Goal: Task Accomplishment & Management: Use online tool/utility

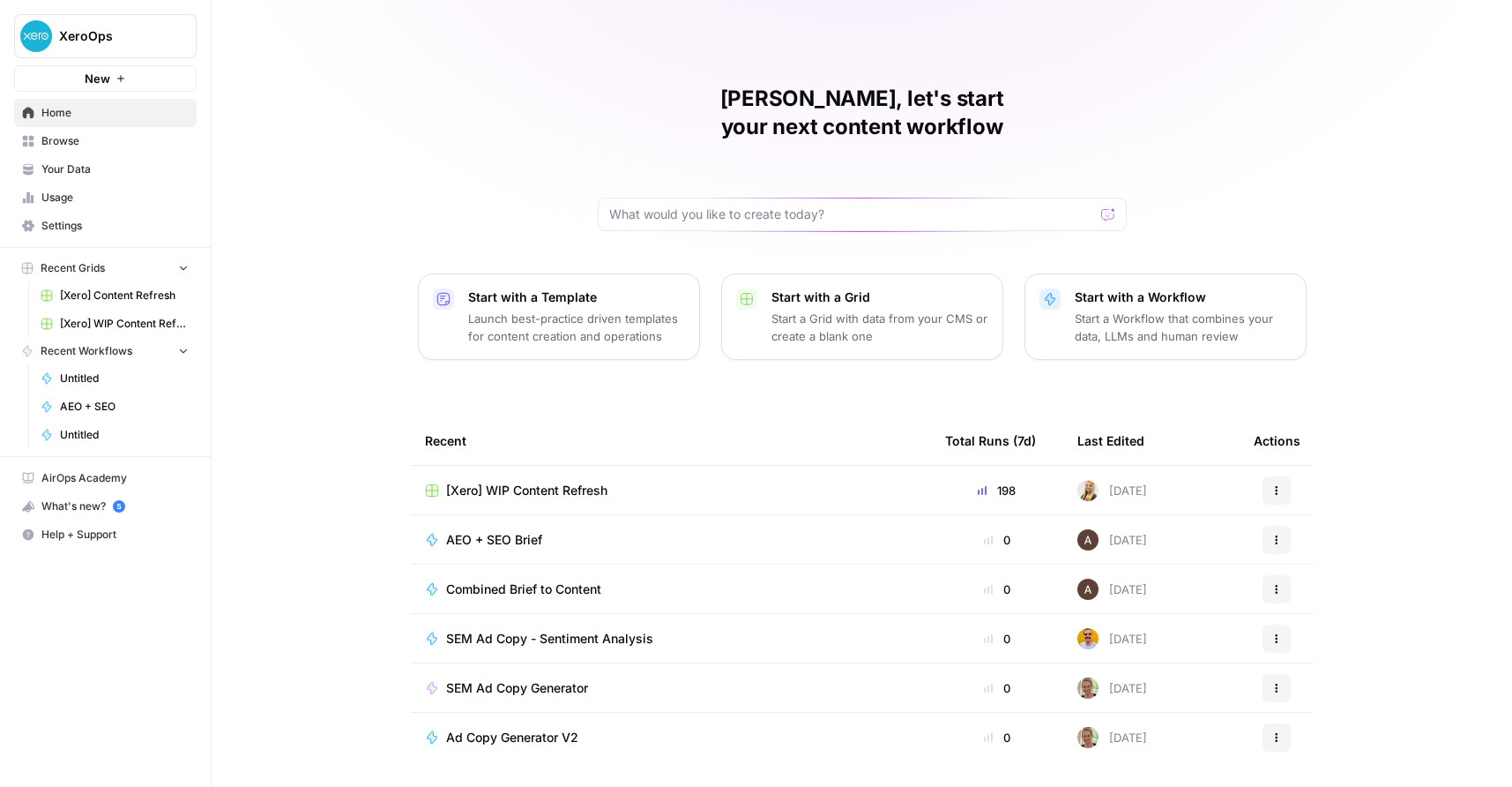
click at [1109, 310] on p "Start a Workflow that combines your data, LLMs and human review" at bounding box center [1183, 327] width 217 height 36
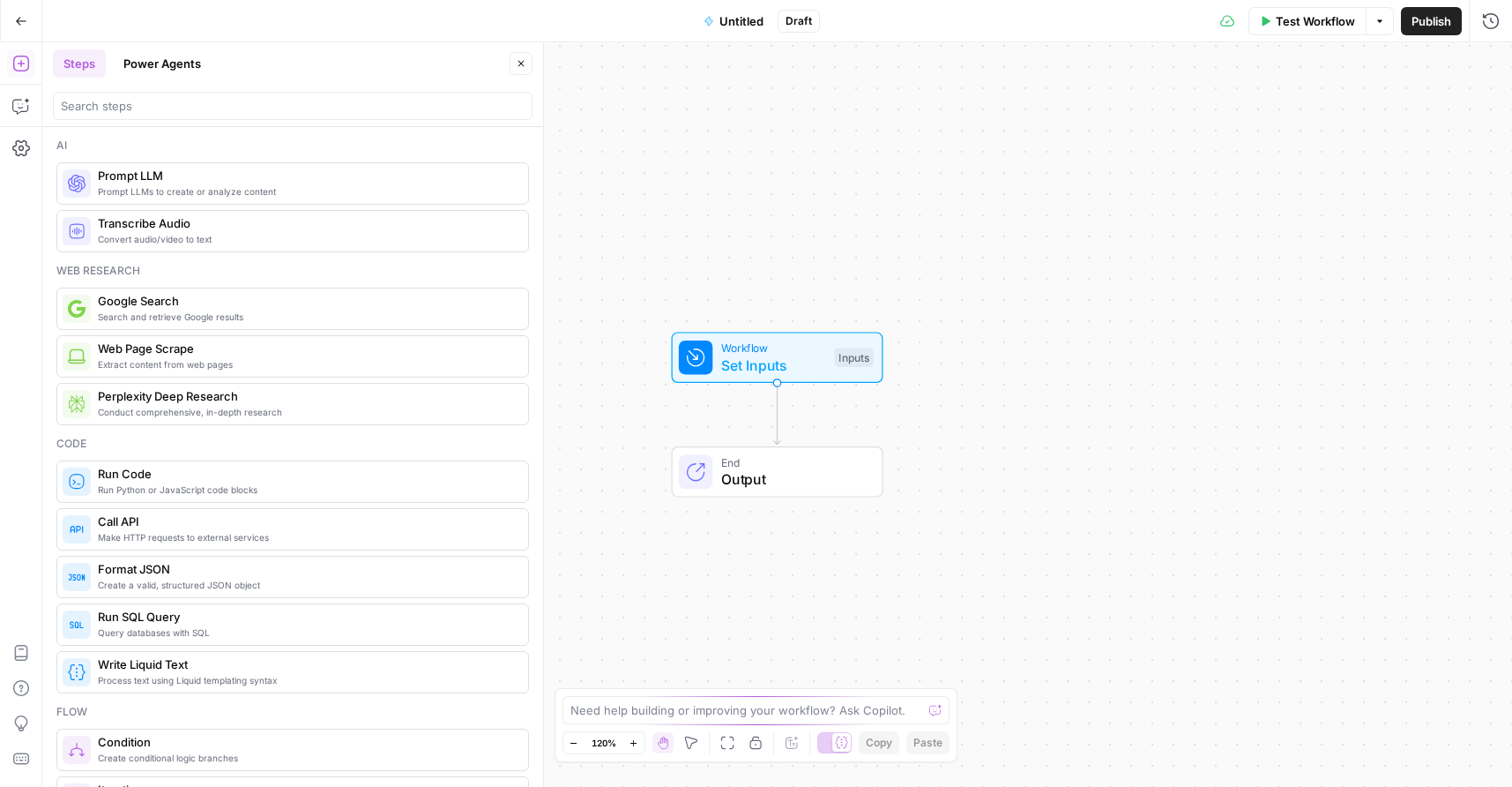
click at [670, 707] on div "Hand M" at bounding box center [662, 708] width 49 height 17
click at [596, 718] on div "Need help building or improving your workflow? Ask Copilot." at bounding box center [757, 710] width 388 height 28
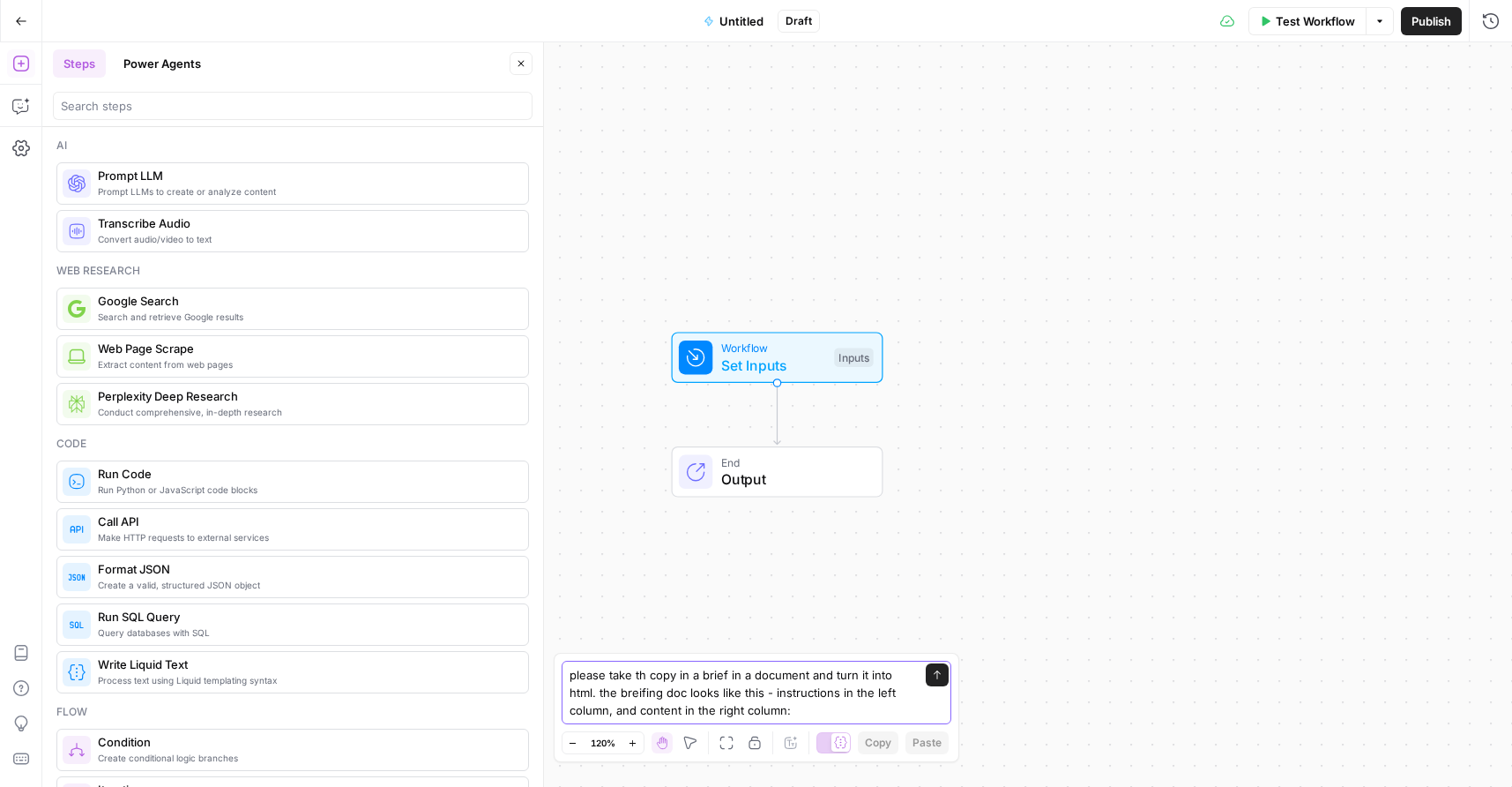
paste textarea "[URL][DOMAIN_NAME]"
type textarea "please take th copy in a brief in a document and turn it into html. the breifin…"
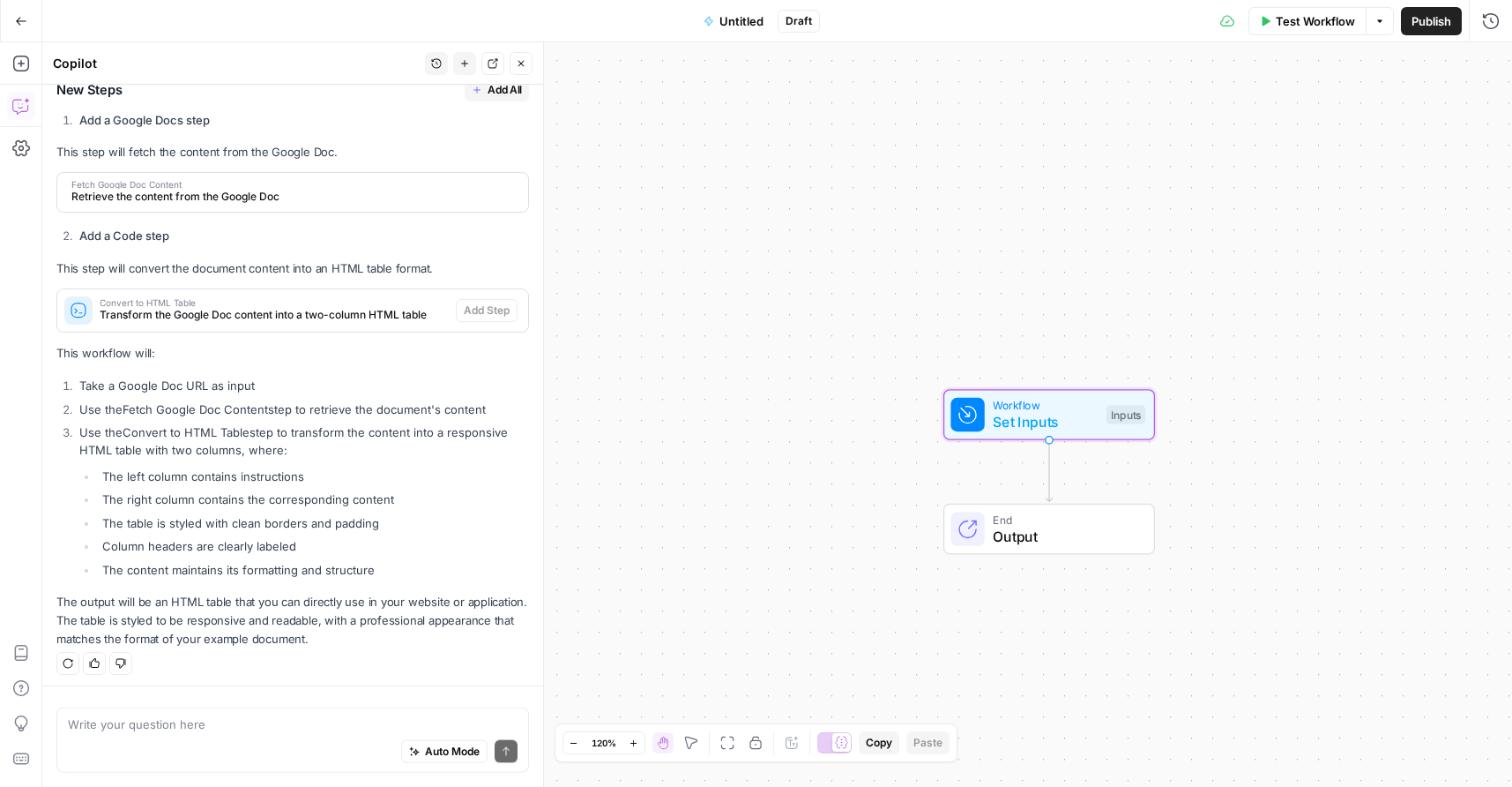
scroll to position [495, 0]
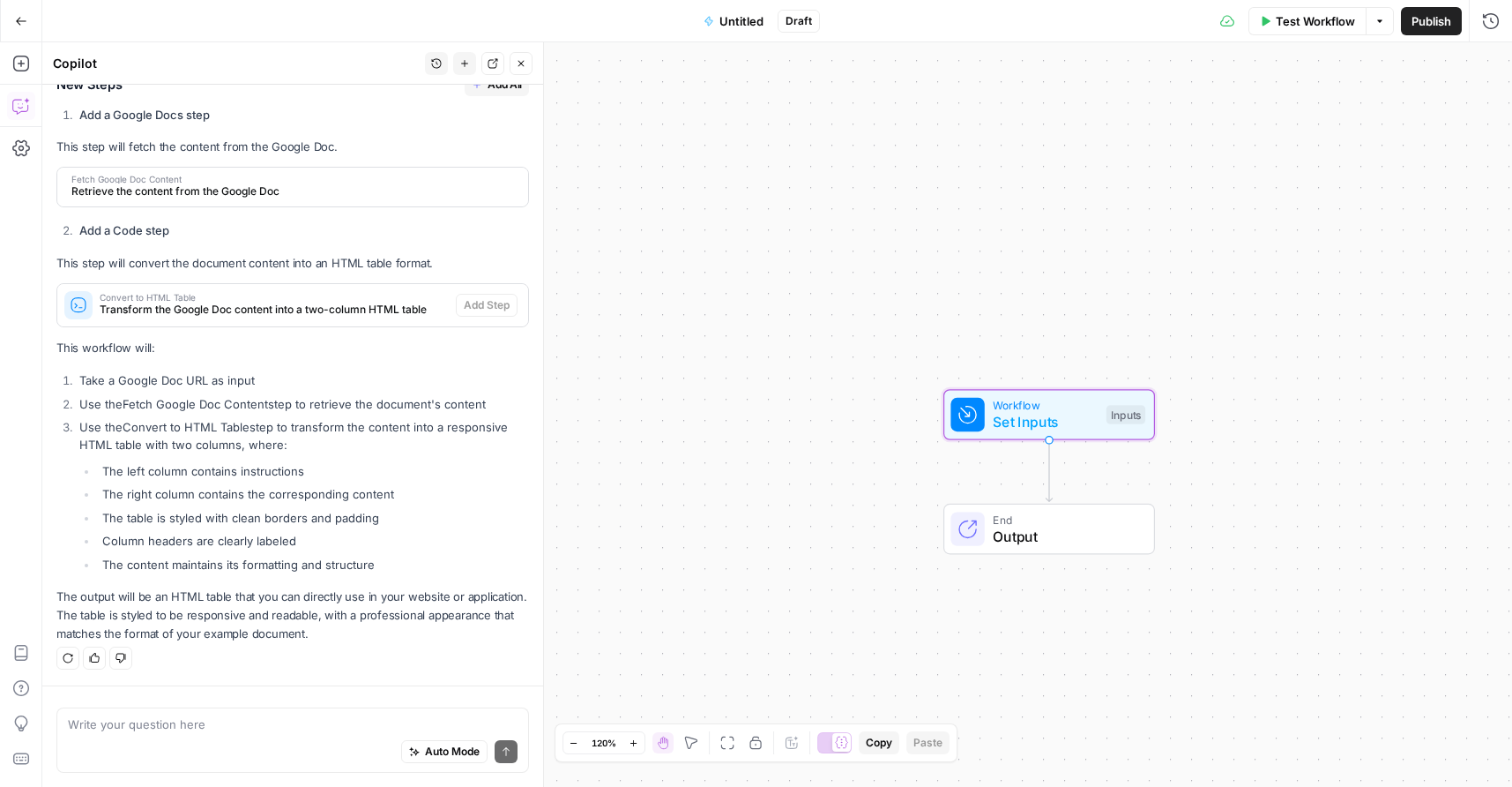
click at [263, 301] on span "Transform the Google Doc content into a two-column HTML table" at bounding box center [274, 309] width 350 height 15
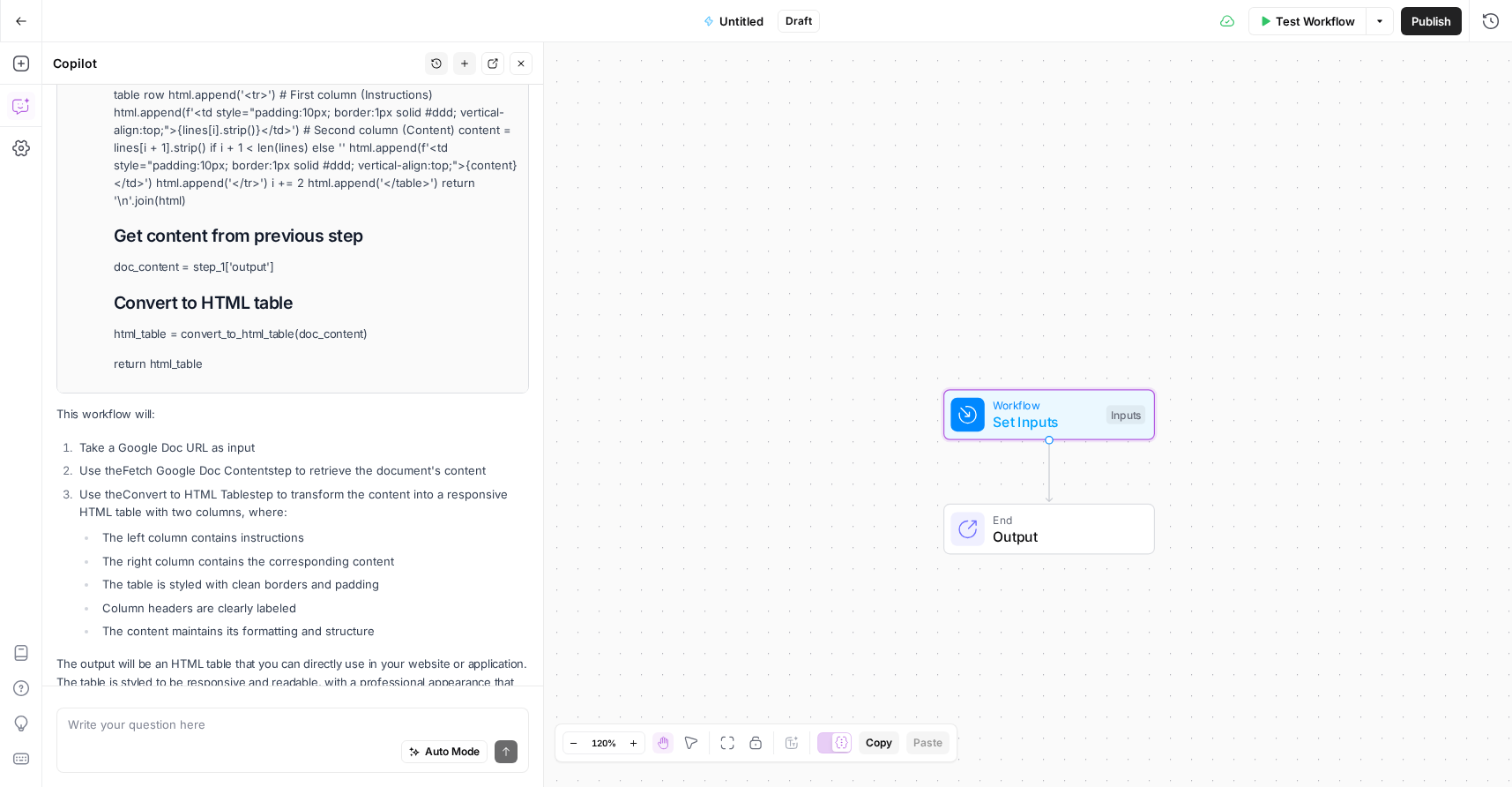
scroll to position [1196, 0]
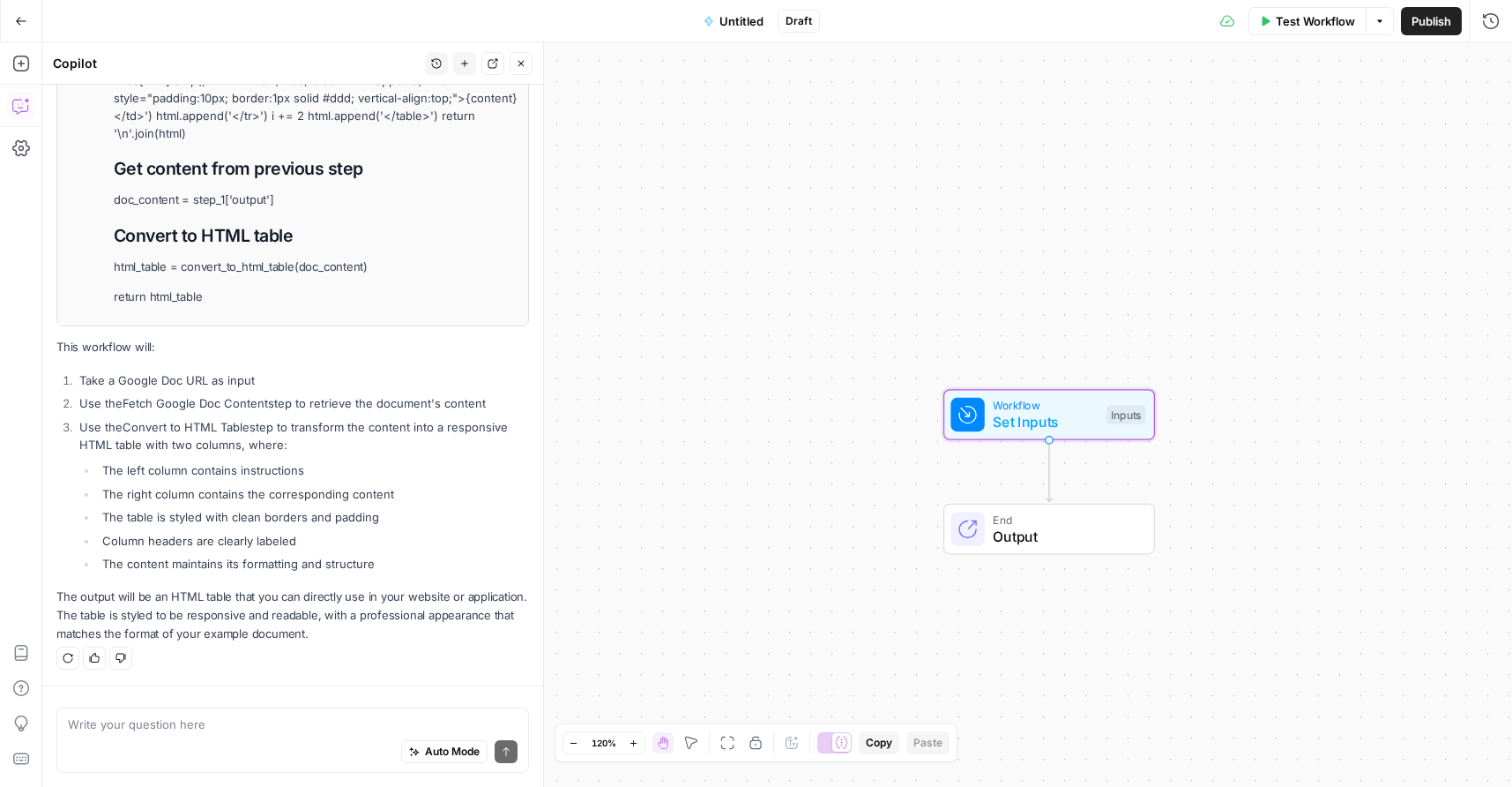
click at [481, 557] on li "The content maintains its formatting and structure" at bounding box center [313, 564] width 432 height 17
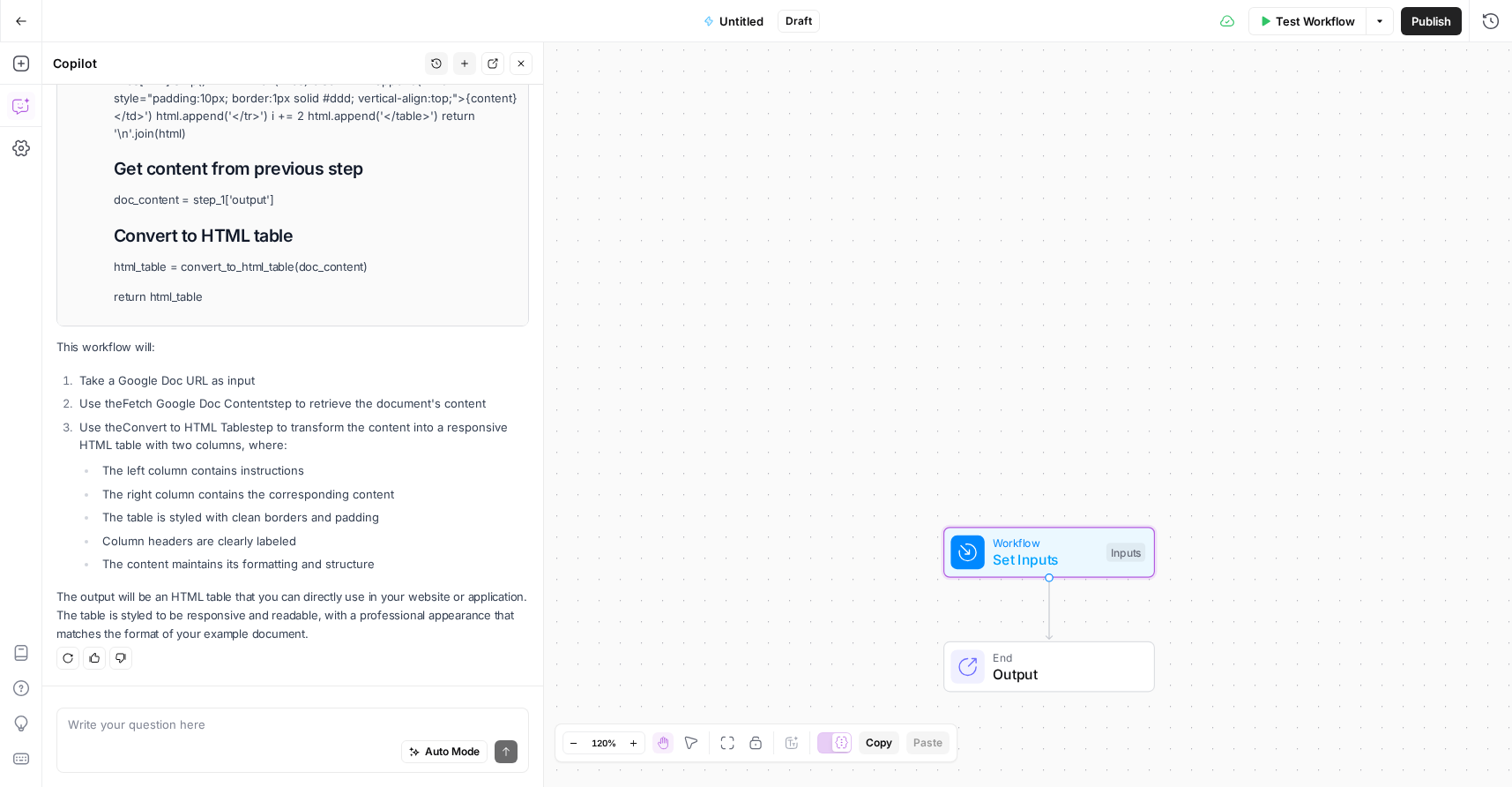
click at [1062, 667] on span "Output" at bounding box center [1064, 674] width 144 height 21
click at [1015, 668] on span "Output" at bounding box center [1064, 674] width 144 height 21
click at [1322, 318] on span "HTML" at bounding box center [1352, 319] width 269 height 17
click at [518, 63] on icon "button" at bounding box center [520, 63] width 11 height 11
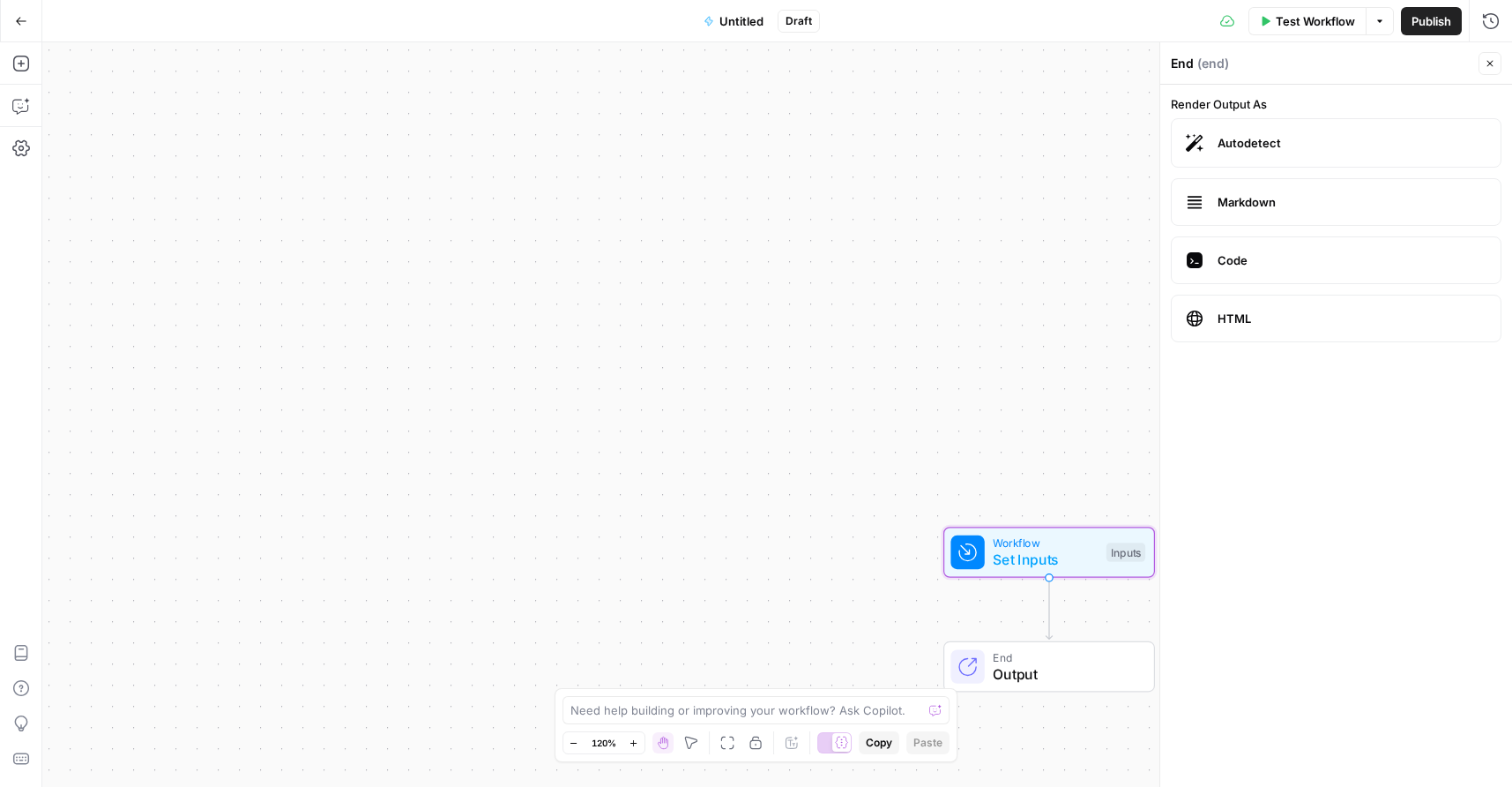
click at [22, 21] on icon "button" at bounding box center [21, 21] width 13 height 13
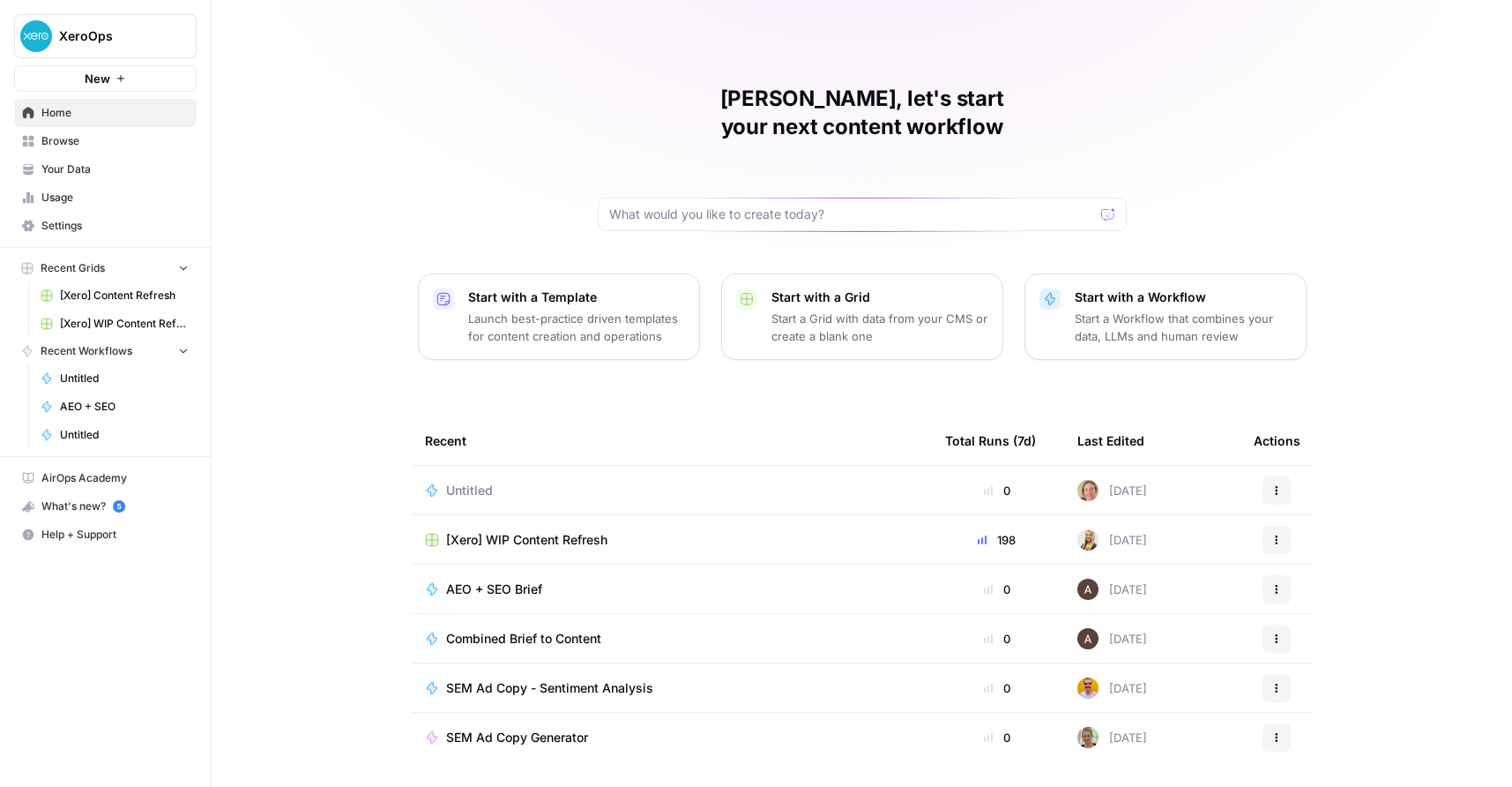
click at [891, 310] on p "Start a Grid with data from your CMS or create a blank one" at bounding box center [880, 327] width 217 height 36
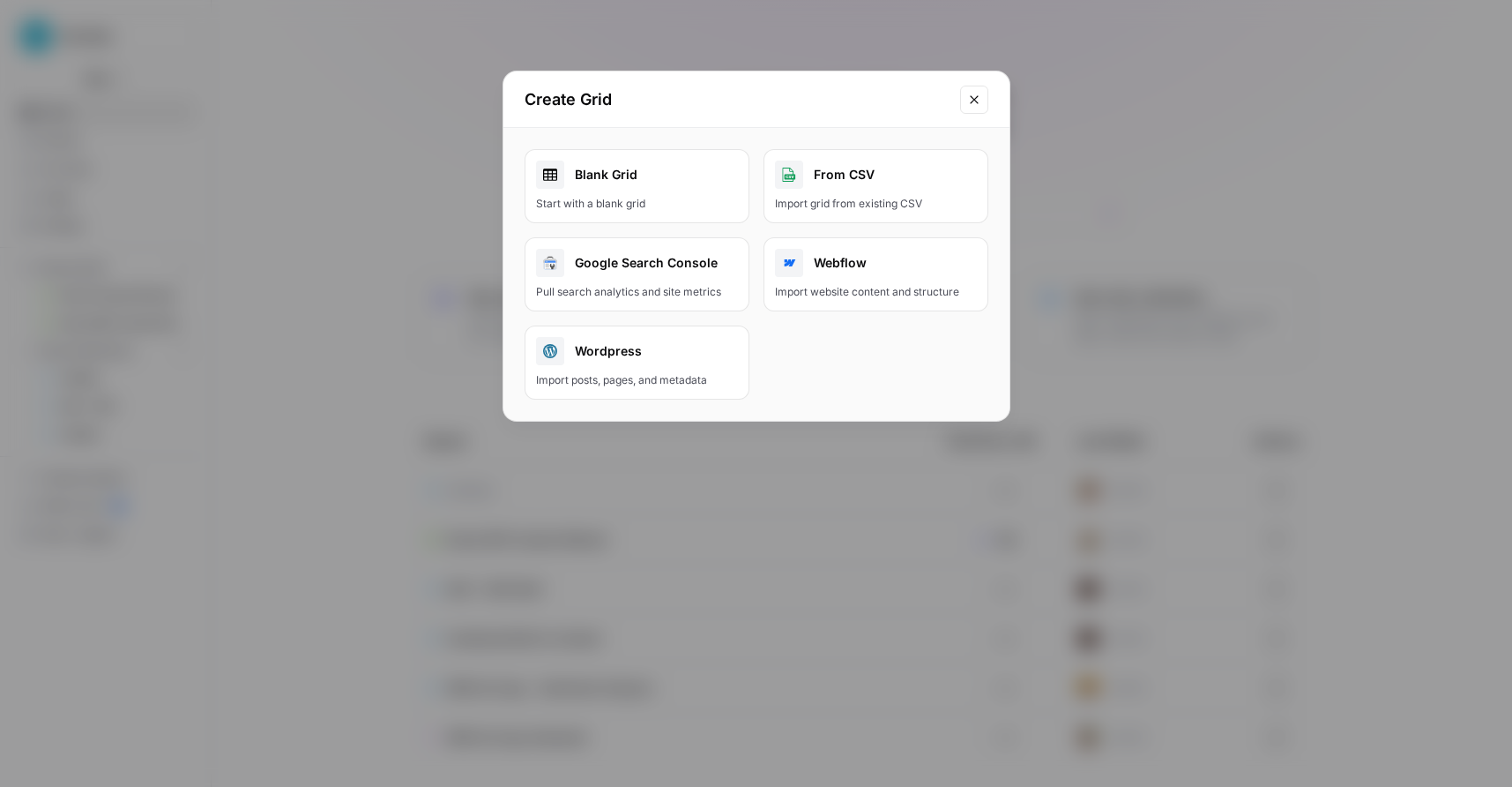
click at [643, 182] on div "Blank Grid" at bounding box center [636, 174] width 202 height 28
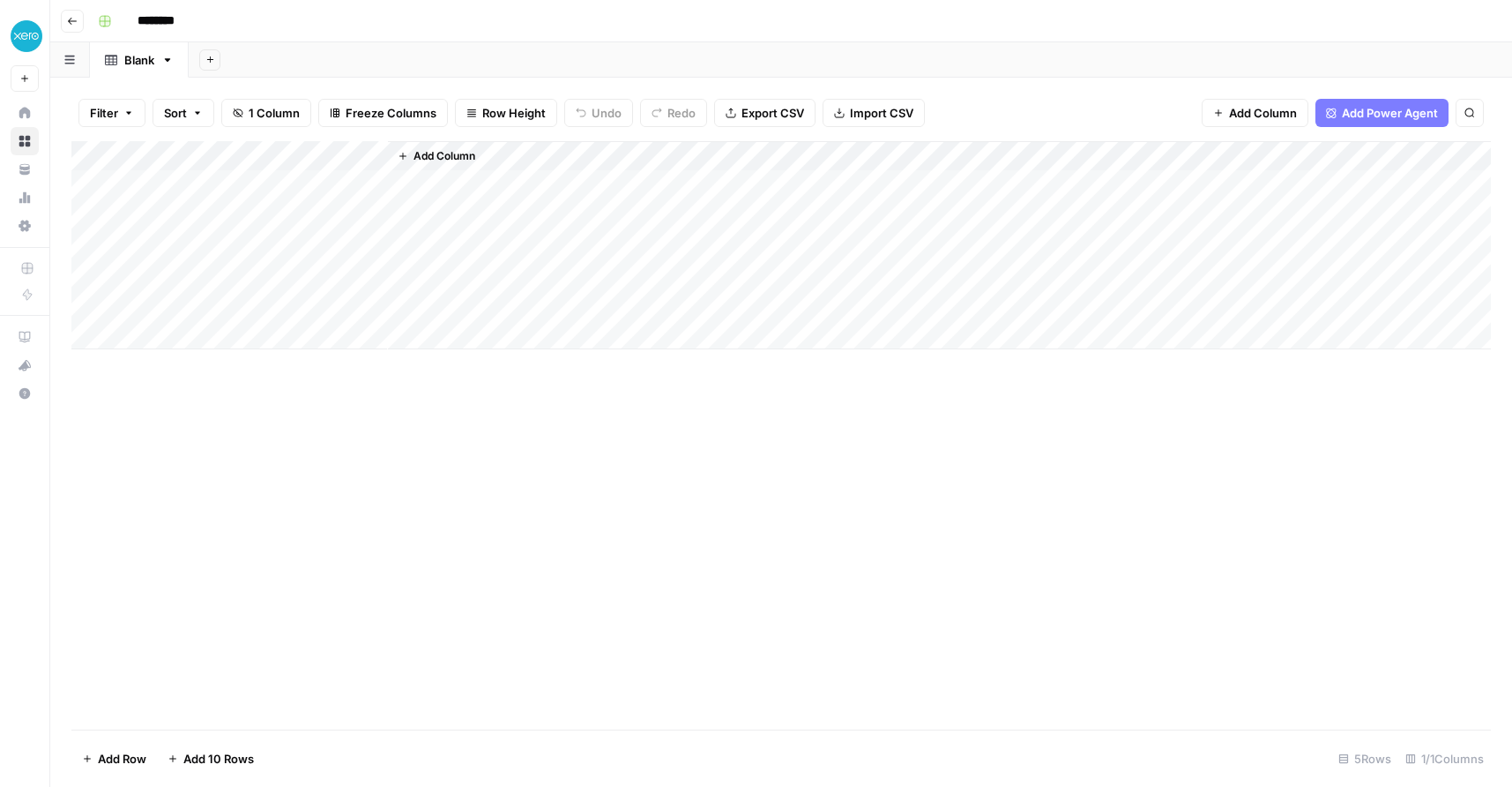
click at [178, 186] on div "Add Column" at bounding box center [781, 245] width 1420 height 209
click at [218, 149] on div "Add Column" at bounding box center [781, 245] width 1420 height 209
click at [636, 450] on div "Add Column" at bounding box center [781, 435] width 1420 height 588
click at [1358, 109] on span "Add Power Agent" at bounding box center [1390, 113] width 97 height 17
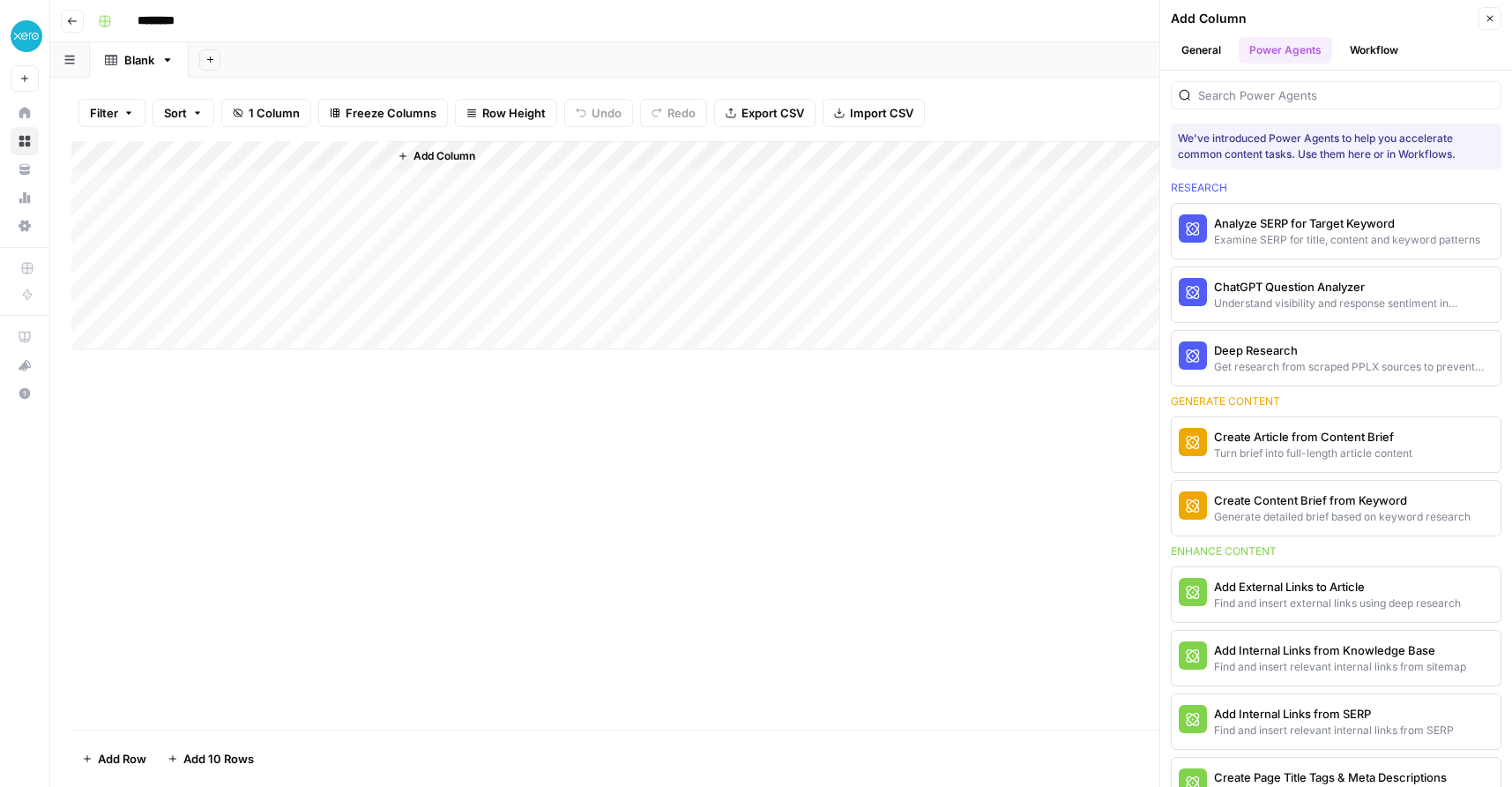
click at [1384, 56] on button "Workflow" at bounding box center [1374, 49] width 70 height 26
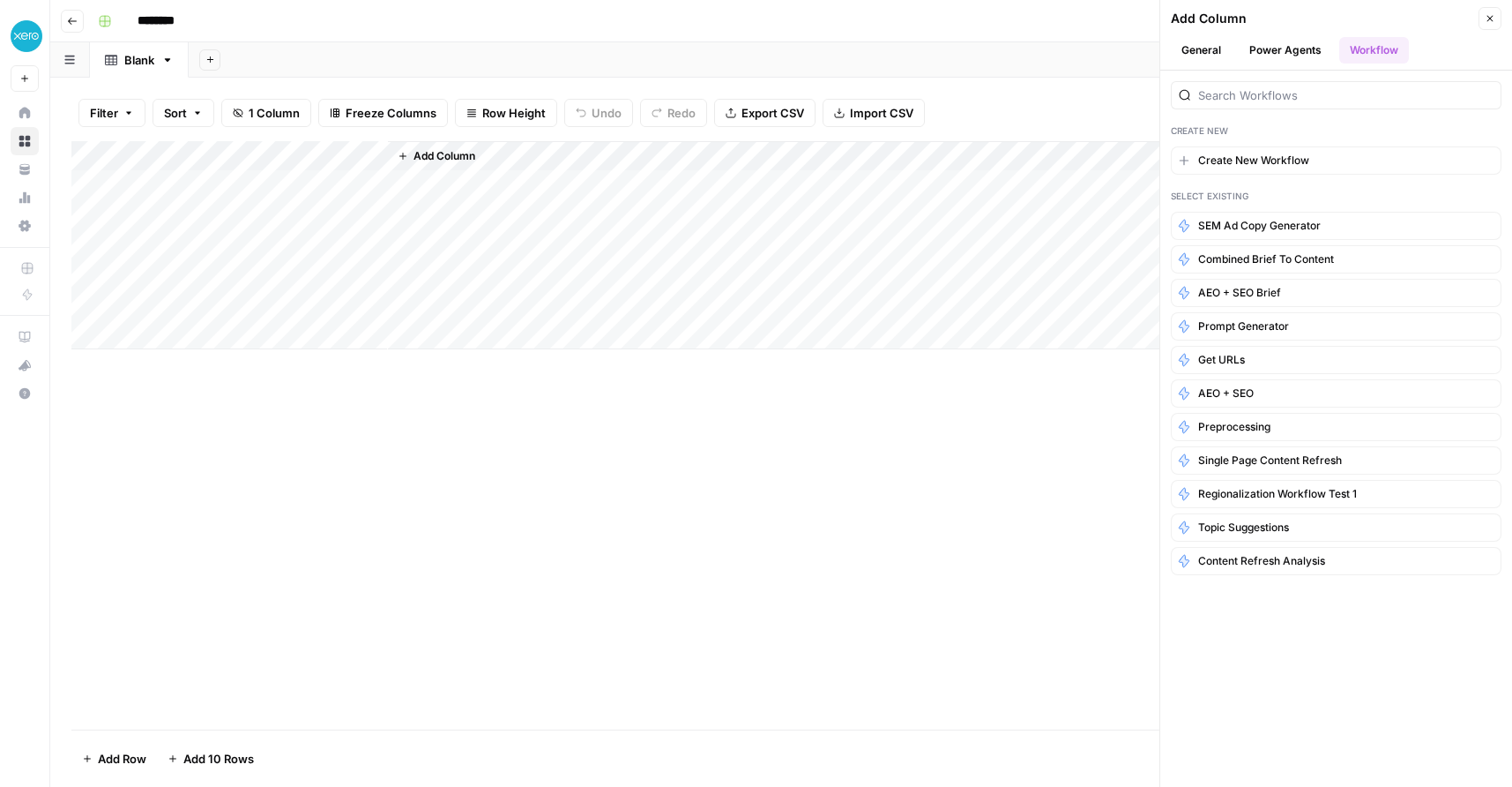
click at [1213, 49] on button "General" at bounding box center [1201, 49] width 61 height 26
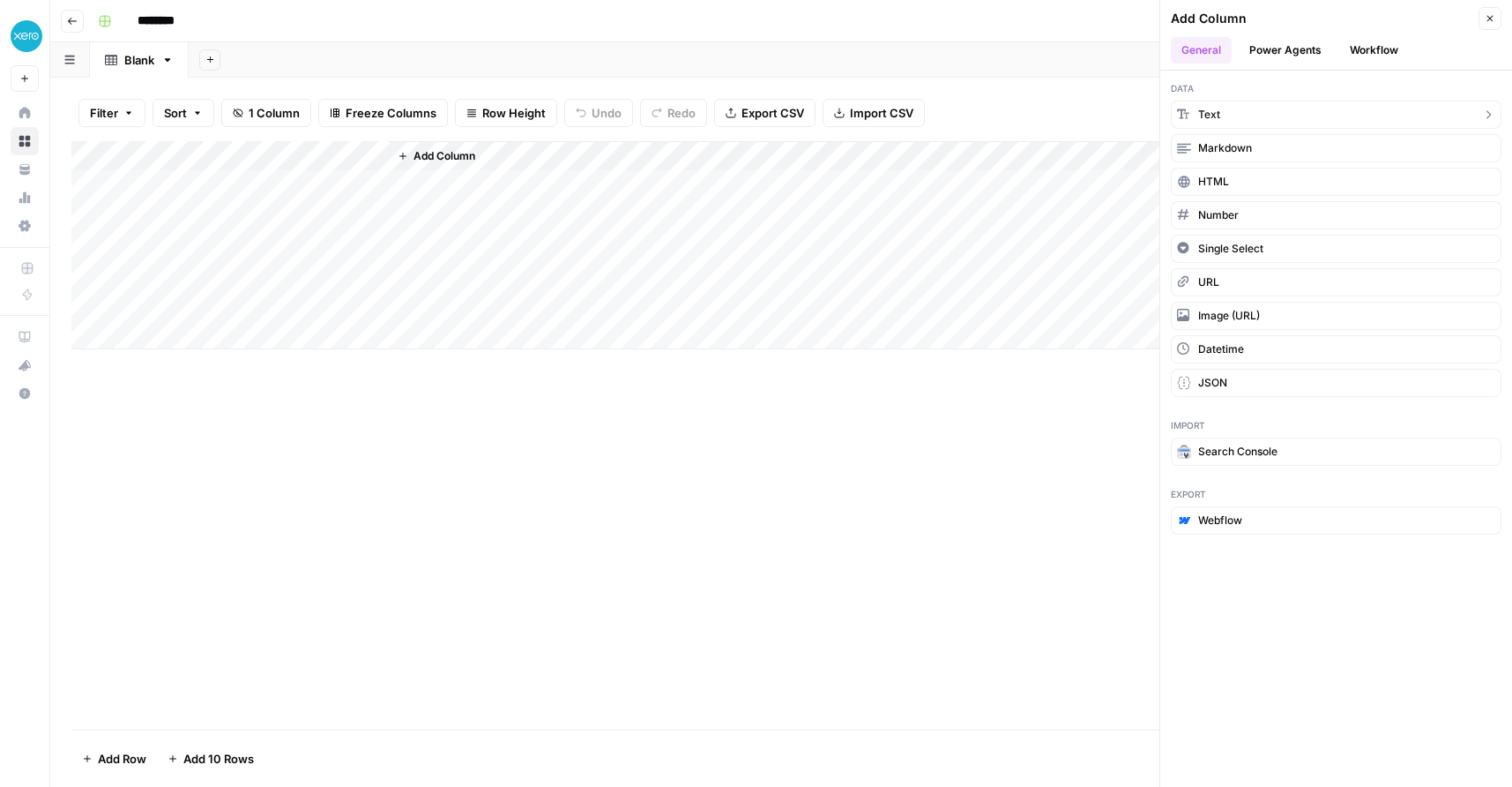
click at [1193, 118] on button "Text" at bounding box center [1336, 114] width 331 height 28
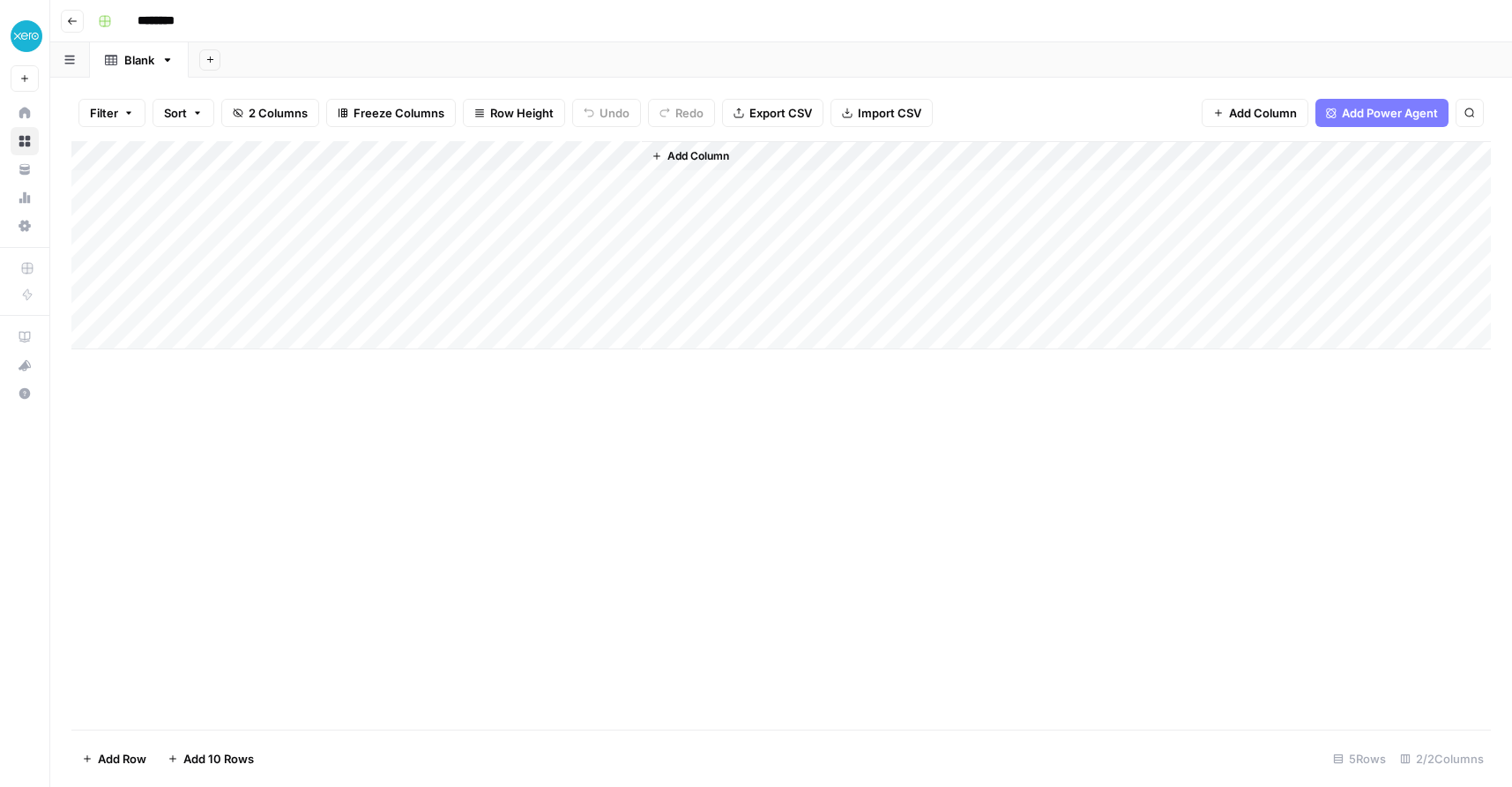
click at [321, 179] on div "Add Column" at bounding box center [781, 245] width 1420 height 209
click at [301, 183] on div "Add Column" at bounding box center [781, 245] width 1420 height 209
type textarea "**********"
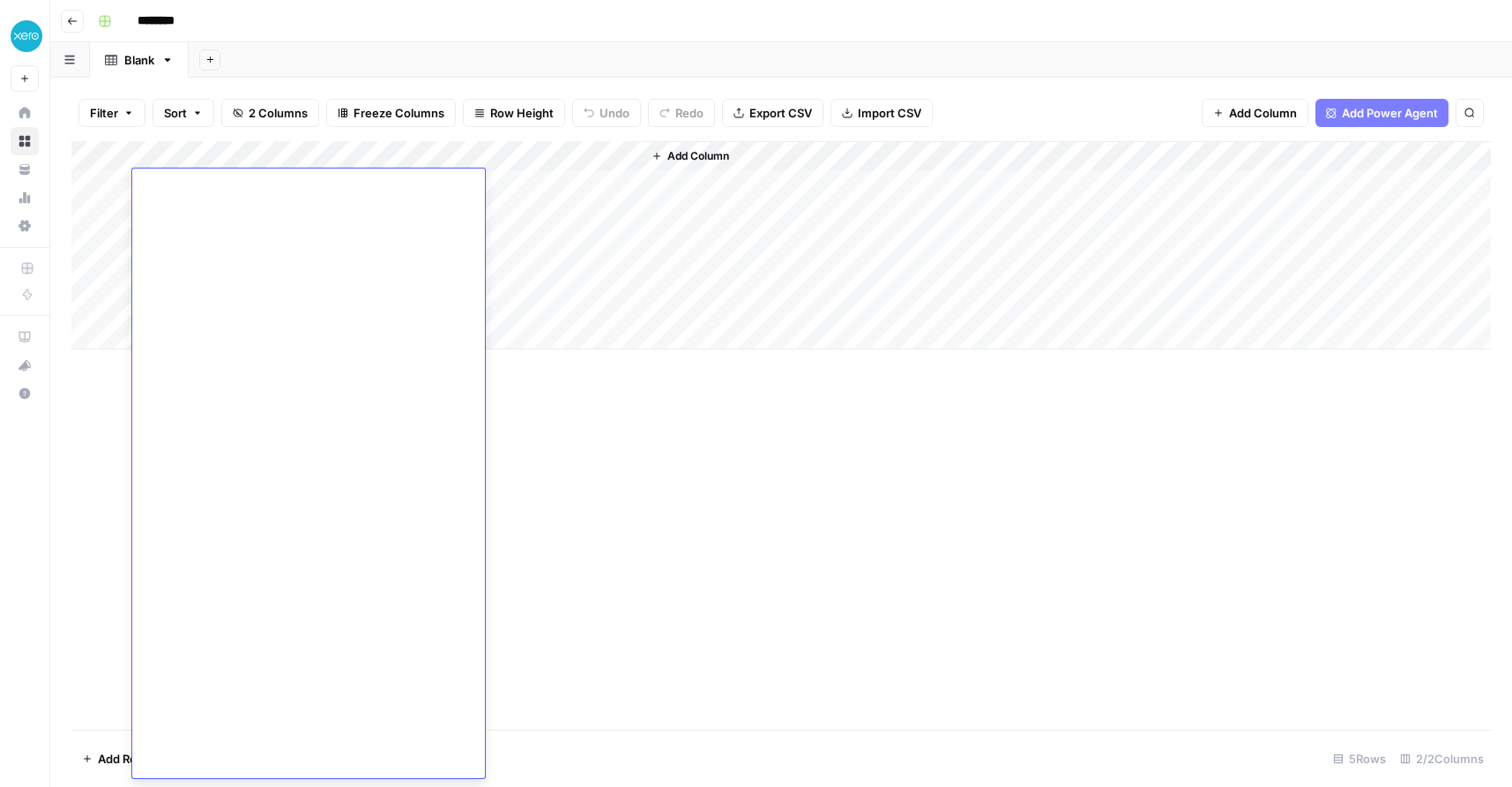
drag, startPoint x: 711, startPoint y: 475, endPoint x: 714, endPoint y: 453, distance: 22.2
click at [711, 475] on div "Add Column" at bounding box center [781, 435] width 1420 height 588
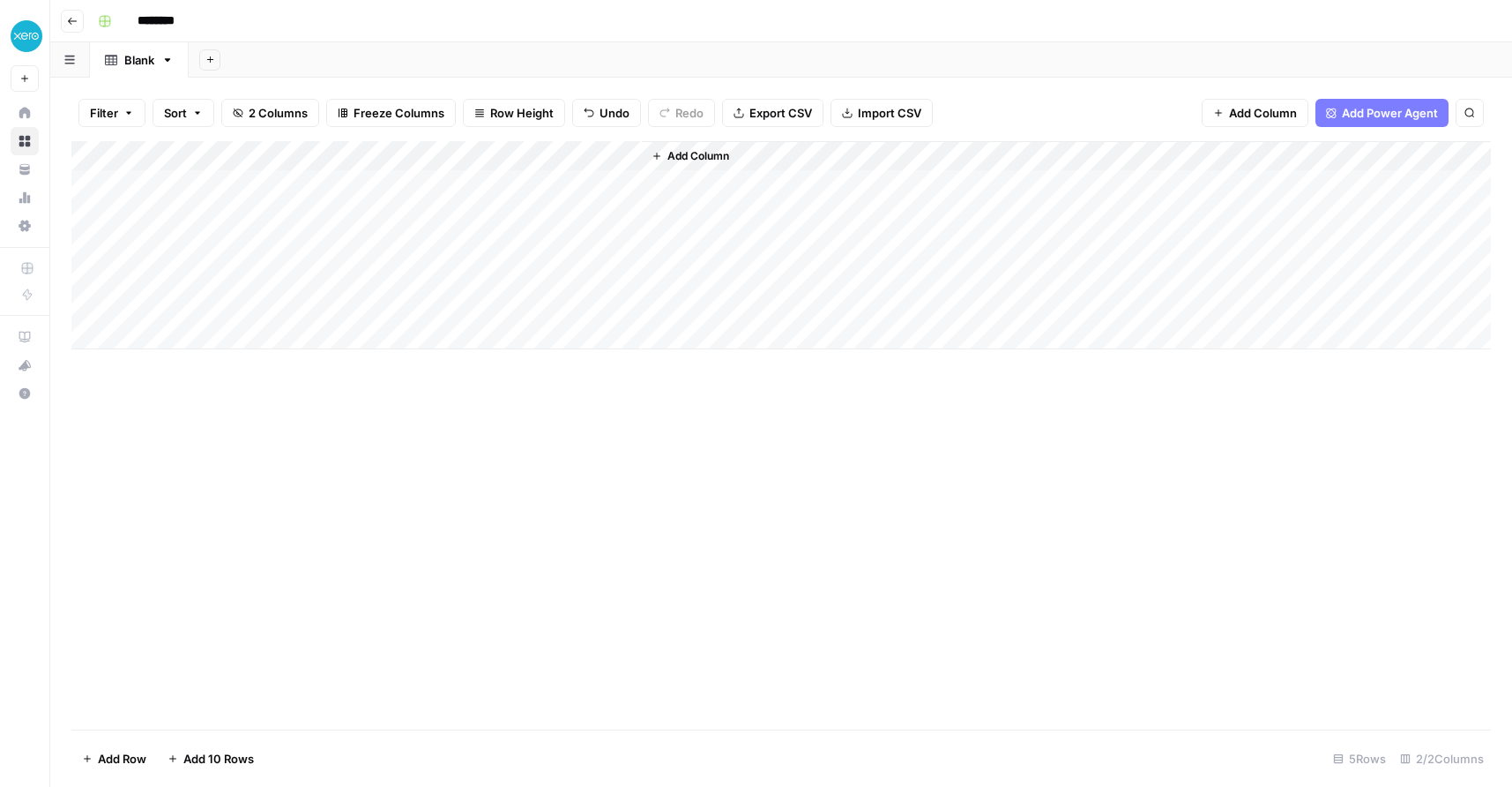
click at [339, 180] on div "Add Column" at bounding box center [781, 245] width 1420 height 209
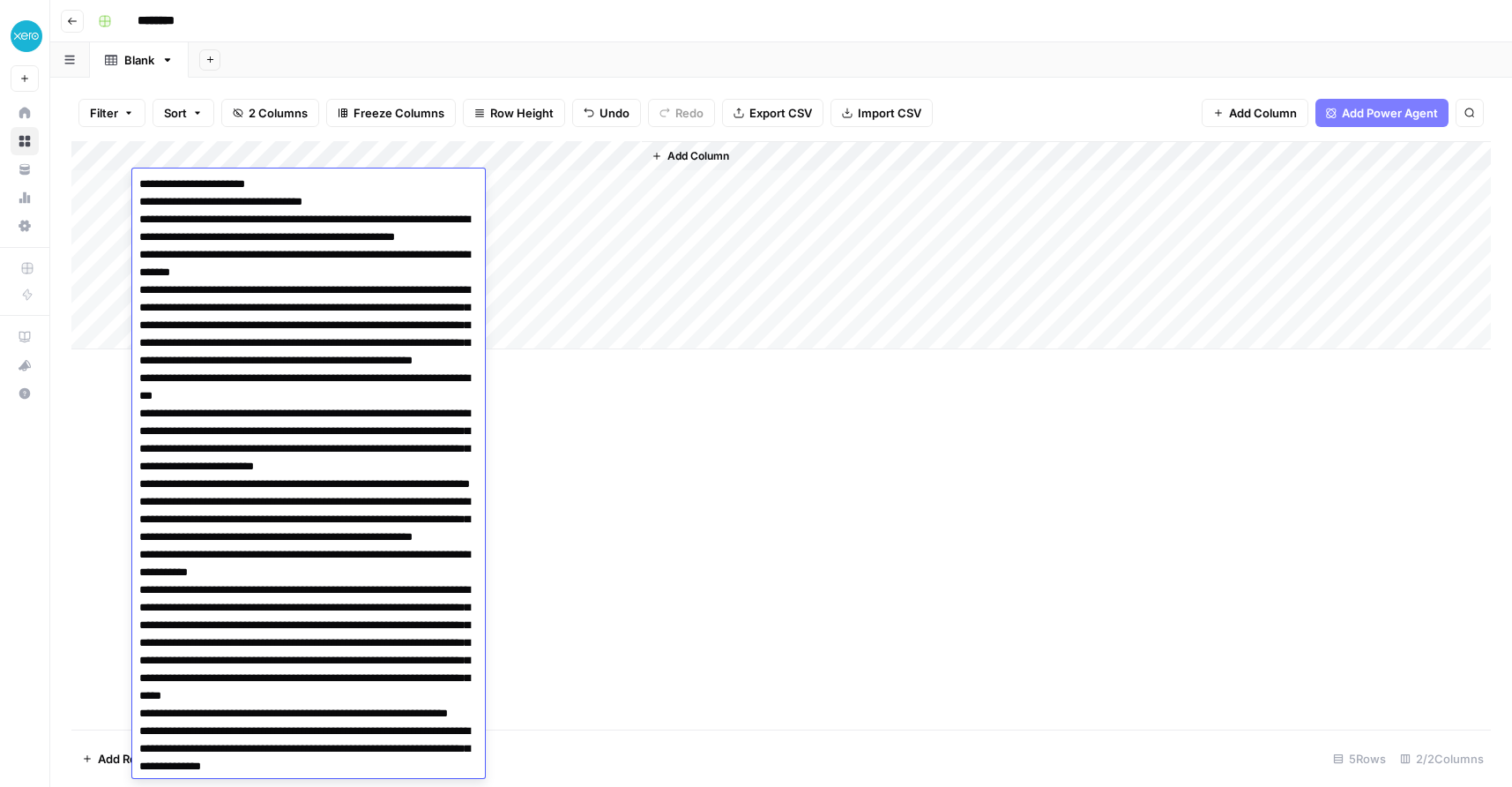
scroll to position [3141, 0]
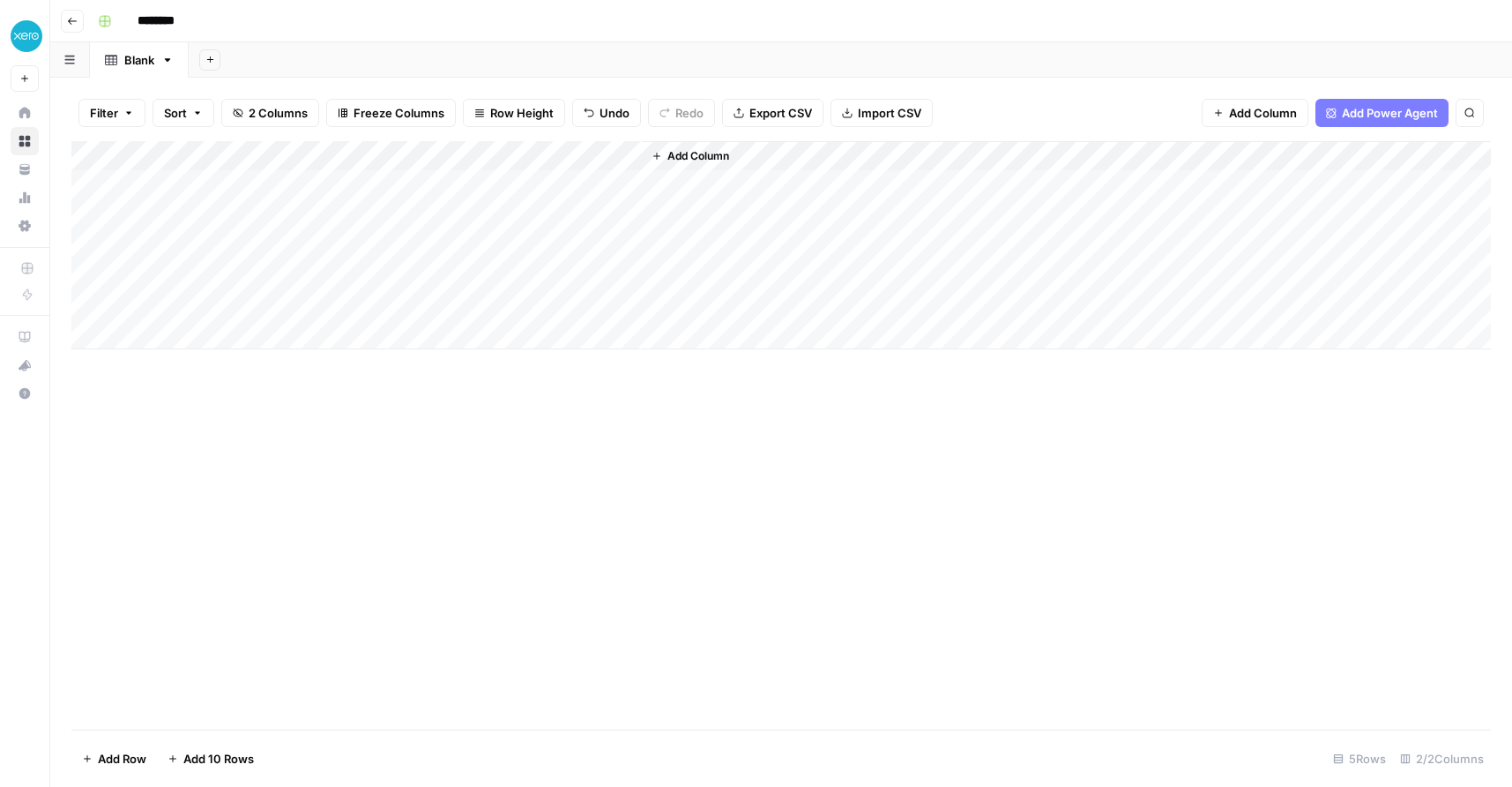
click at [782, 480] on div "Add Column" at bounding box center [781, 435] width 1420 height 588
click at [847, 111] on icon "button" at bounding box center [847, 112] width 11 height 11
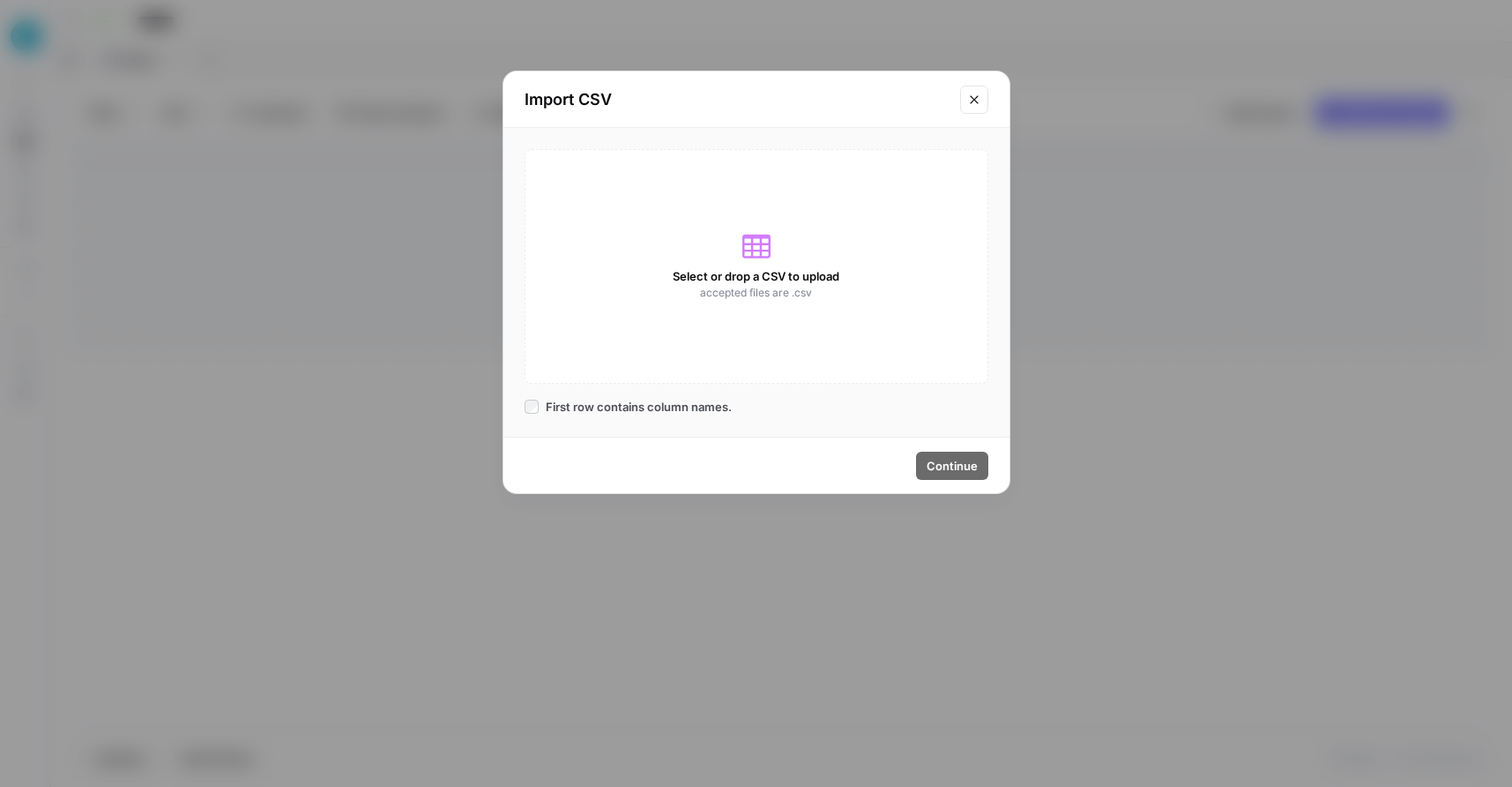
click at [717, 265] on div "Select or drop a CSV to upload accepted files are .csv" at bounding box center [756, 266] width 463 height 235
click at [975, 94] on icon "Close modal" at bounding box center [974, 99] width 14 height 14
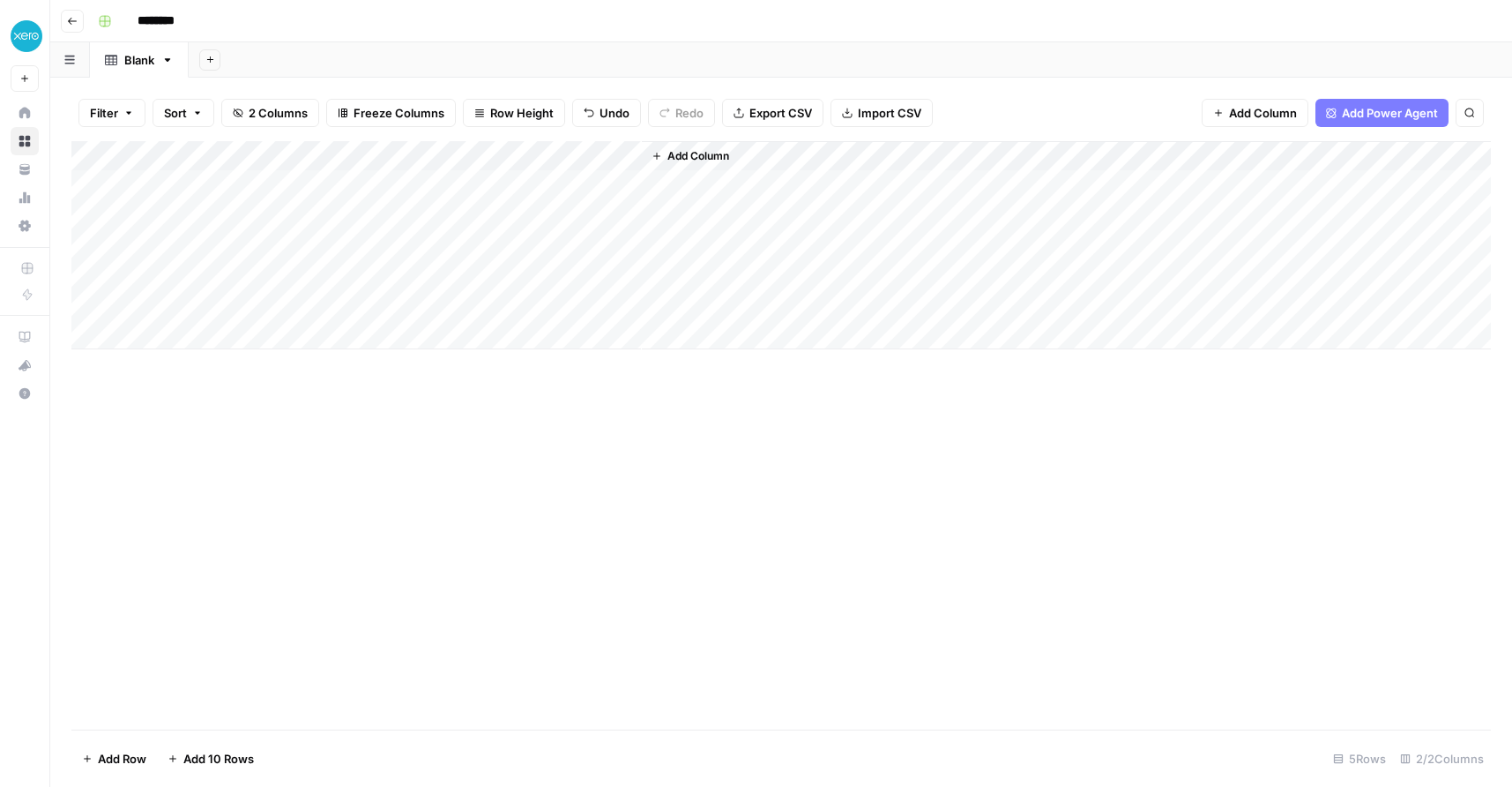
click at [440, 545] on div "Add Column" at bounding box center [781, 435] width 1420 height 588
click at [364, 151] on div "Add Column" at bounding box center [781, 245] width 1420 height 209
click at [247, 392] on span "Remove Column" at bounding box center [245, 393] width 154 height 17
click at [701, 191] on button "Delete" at bounding box center [693, 183] width 59 height 32
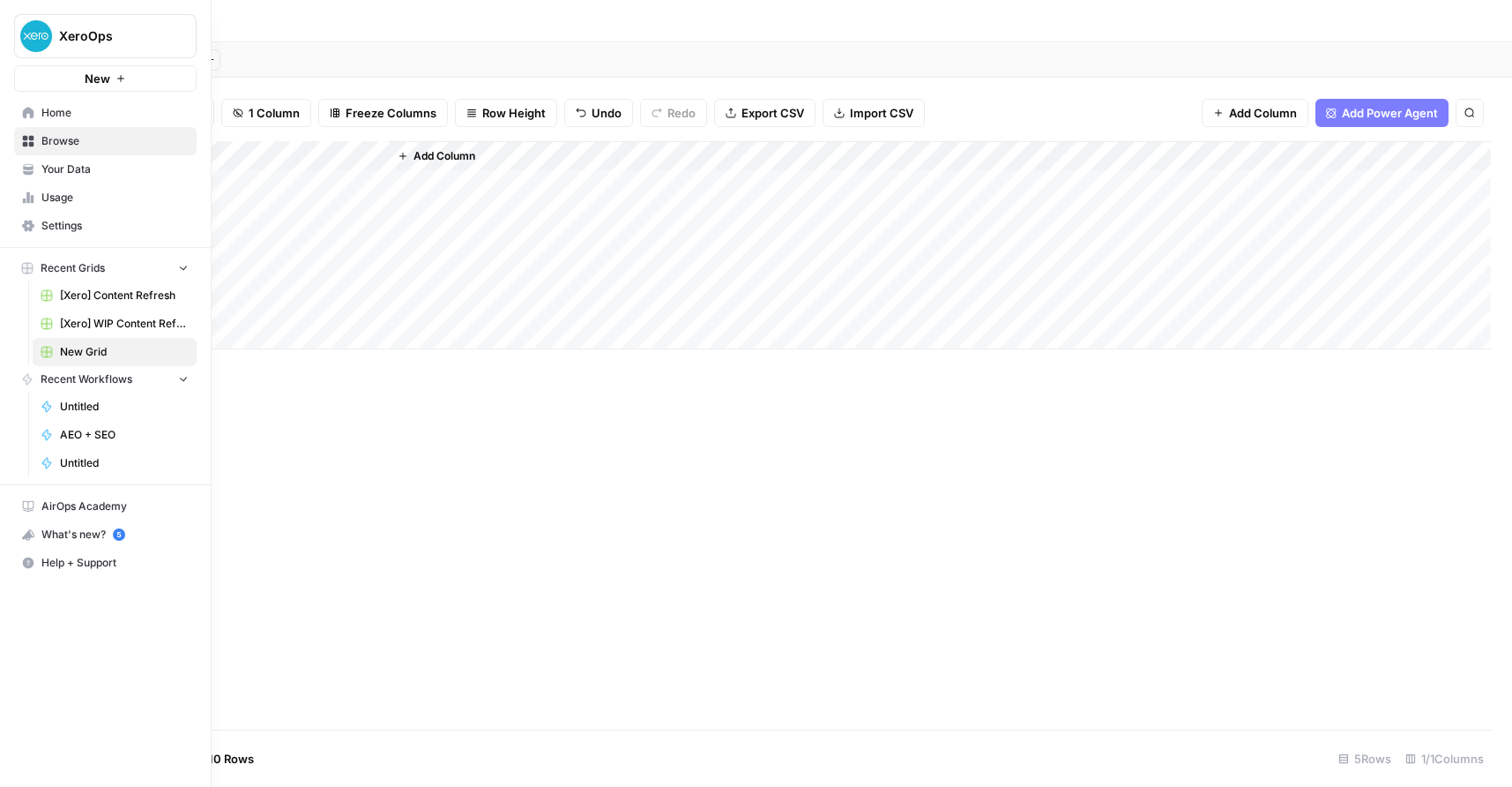
click at [35, 33] on img "Workspace: XeroOps" at bounding box center [36, 36] width 32 height 32
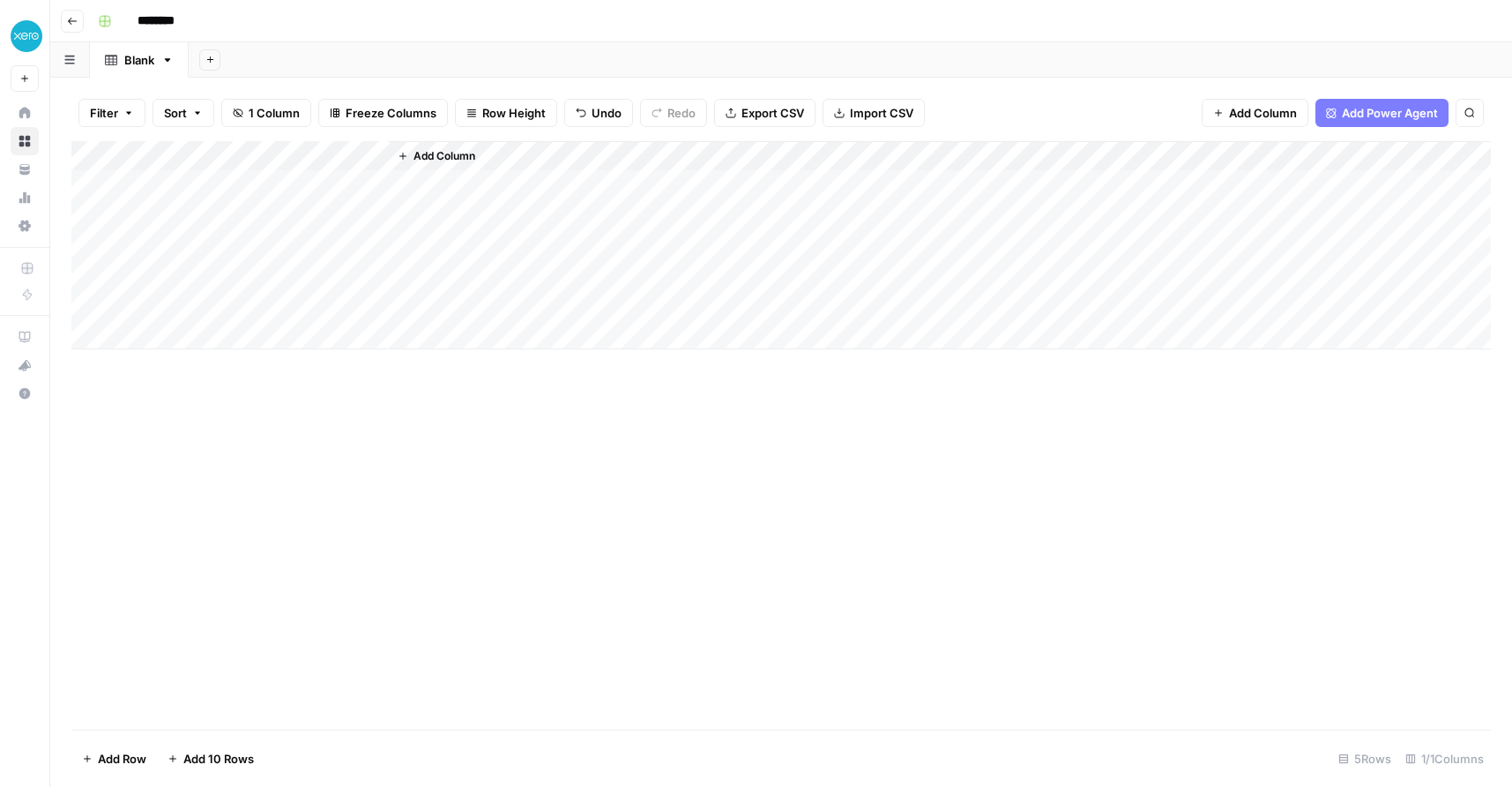
drag, startPoint x: 476, startPoint y: 507, endPoint x: 418, endPoint y: 475, distance: 66.2
click at [470, 504] on div "Add Column" at bounding box center [781, 435] width 1420 height 588
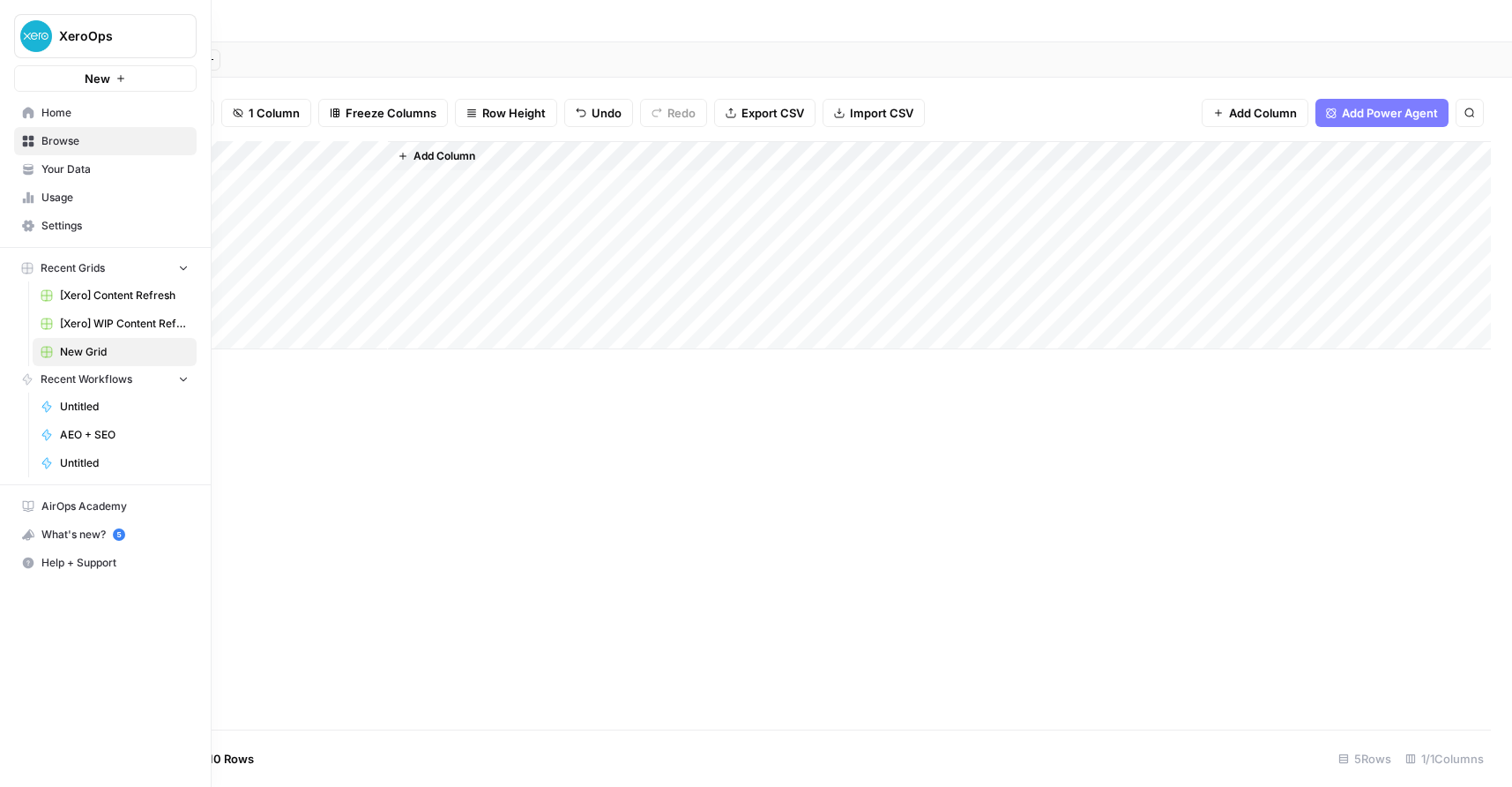
click at [73, 197] on span "Usage" at bounding box center [115, 197] width 148 height 15
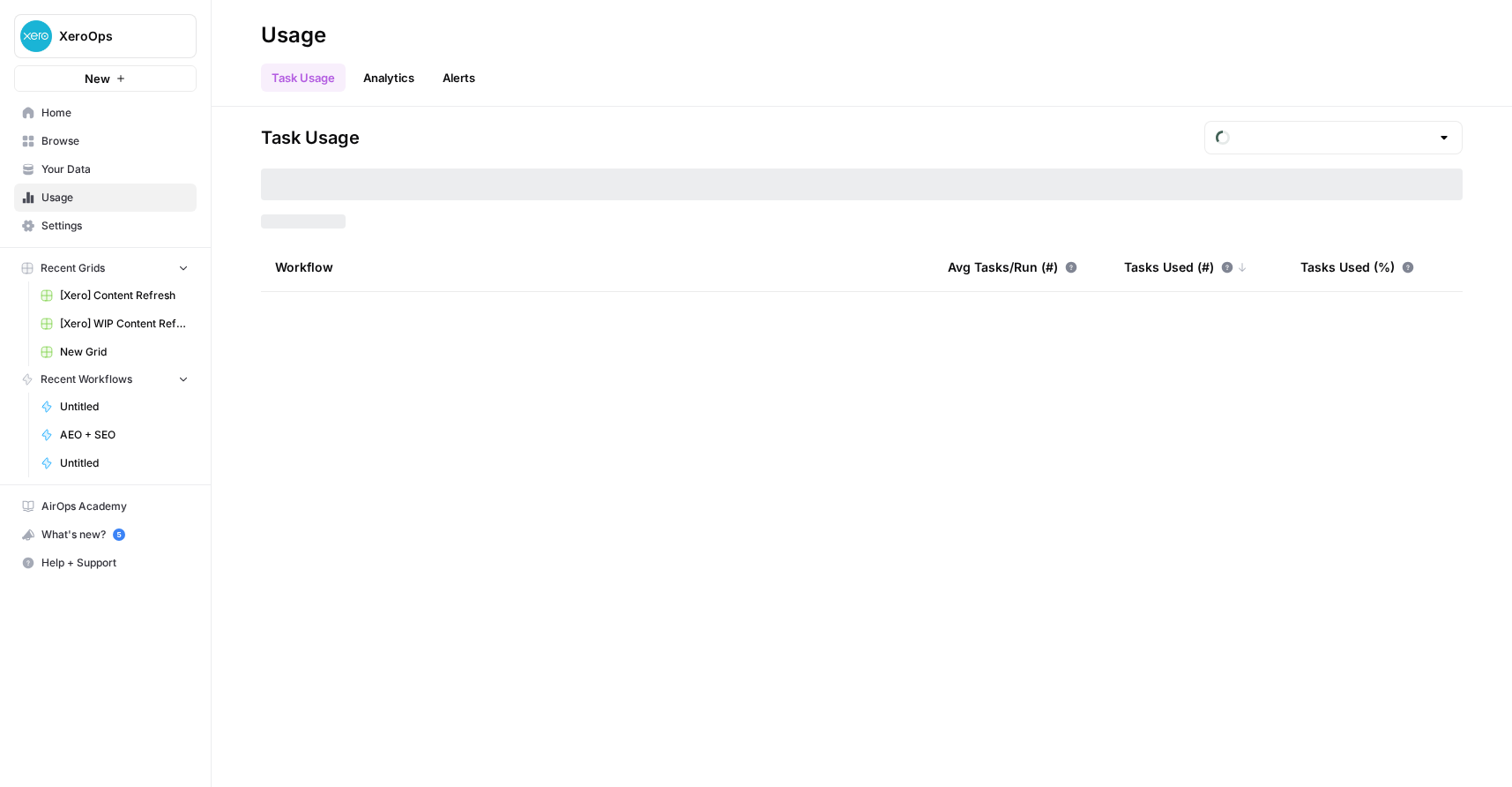
type input "August Tasks"
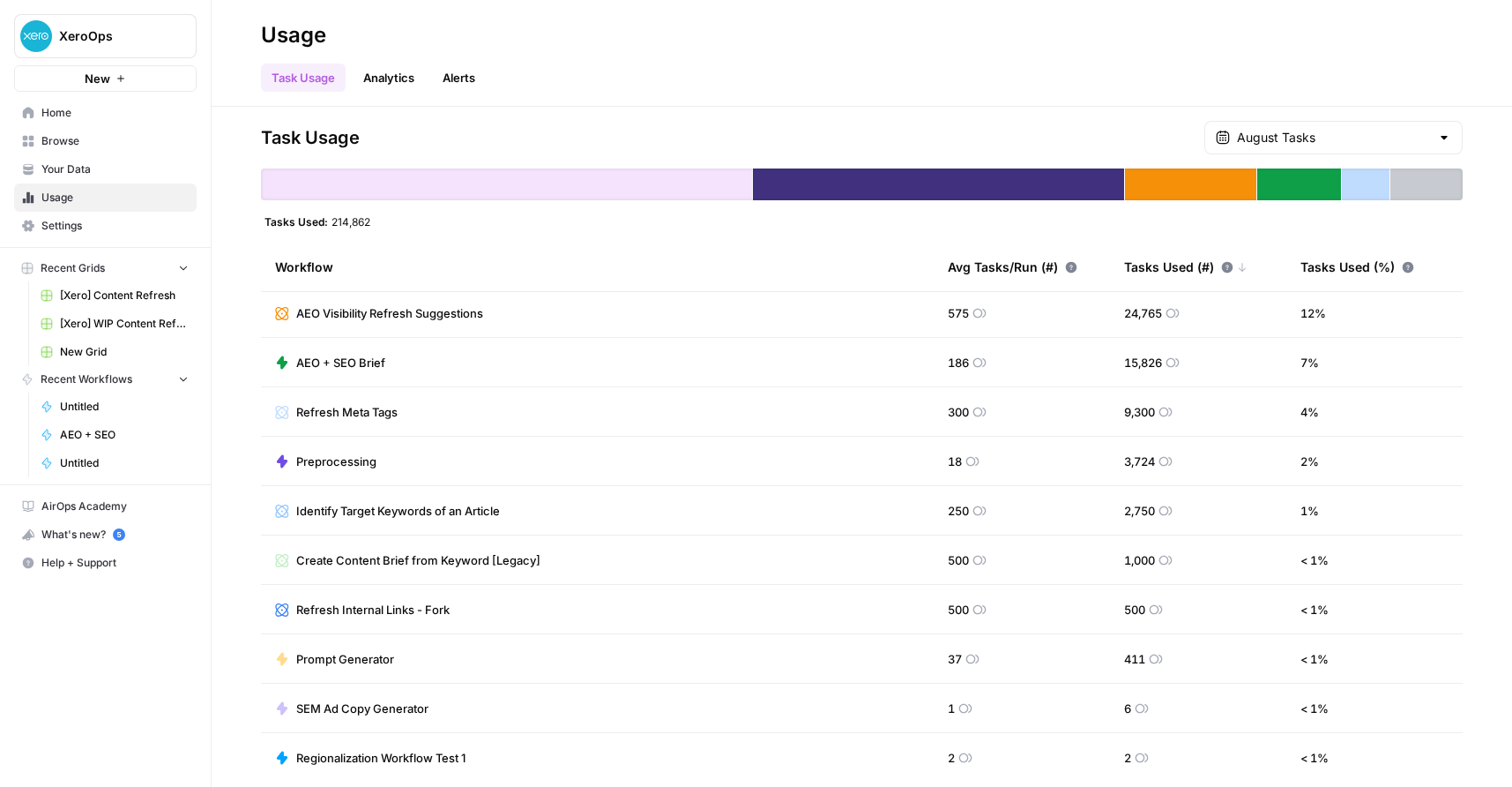
scroll to position [112, 0]
